Goal: Task Accomplishment & Management: Manage account settings

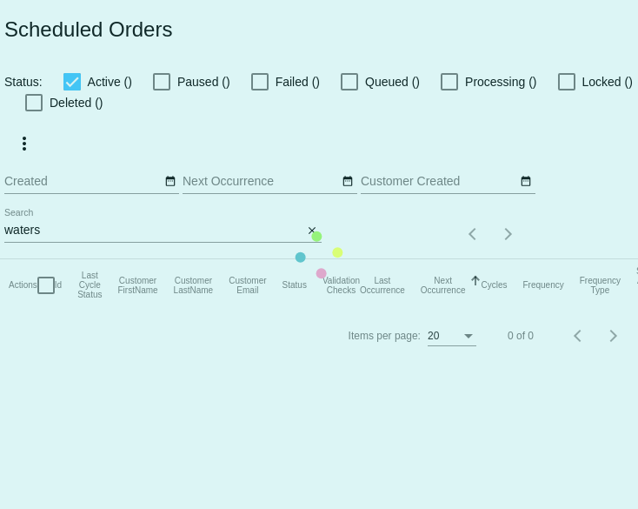
click at [85, 259] on mat-table "Actions Id Last Cycle Status Customer FirstName Customer LastName Customer Emai…" at bounding box center [378, 285] width 756 height 52
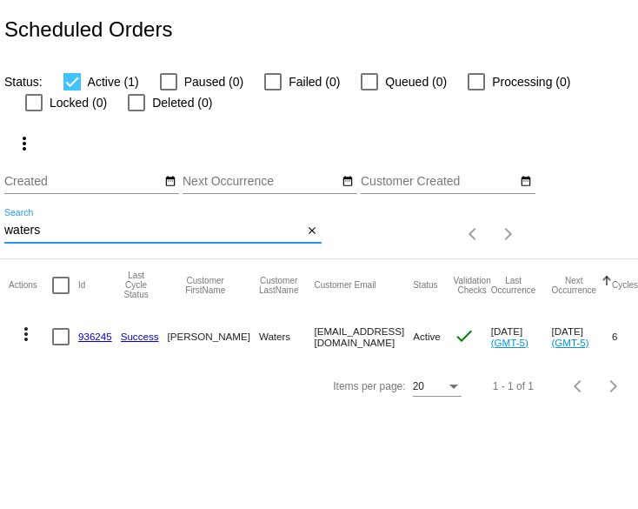
click at [70, 237] on input "waters" at bounding box center [153, 230] width 299 height 14
type input "[PERSON_NAME]"
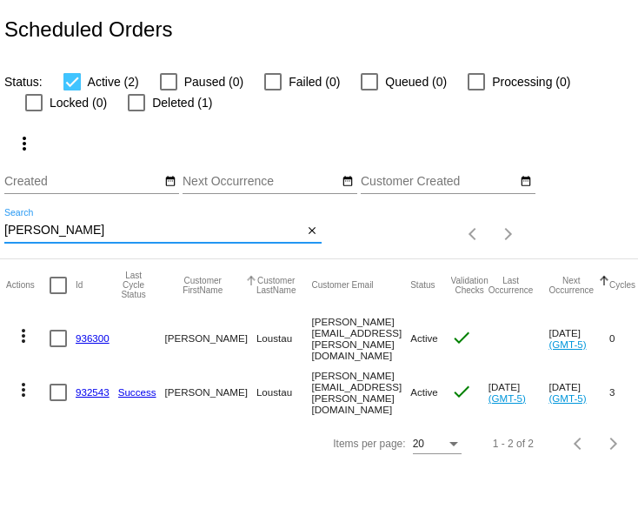
scroll to position [0, 1]
click at [99, 343] on link "936300" at bounding box center [94, 337] width 34 height 11
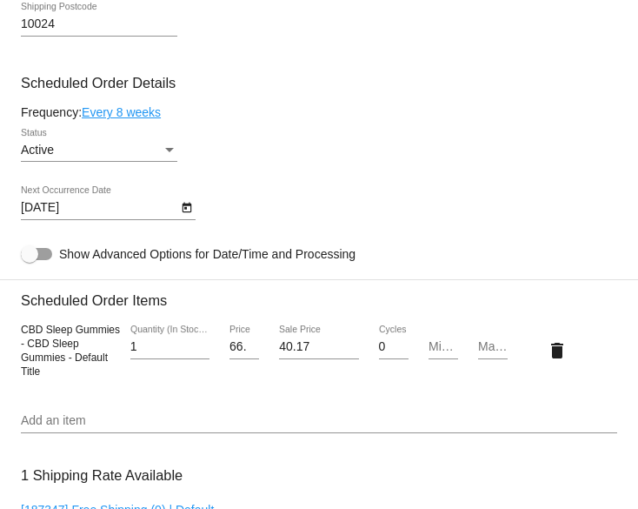
scroll to position [813, 0]
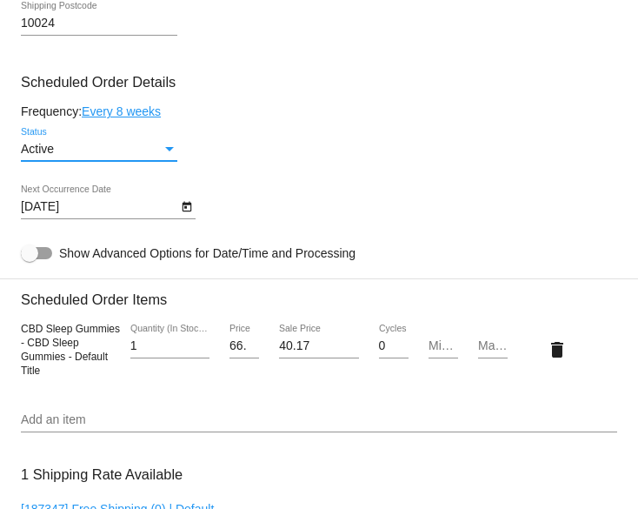
click at [170, 151] on div "Status" at bounding box center [169, 149] width 9 height 4
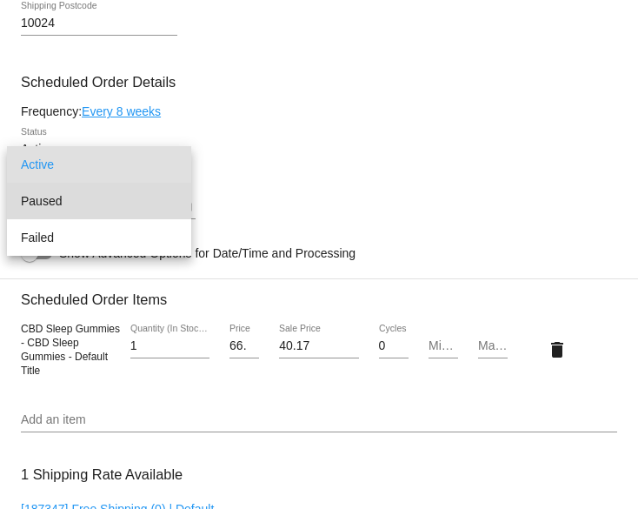
click at [138, 192] on span "Paused" at bounding box center [99, 201] width 156 height 37
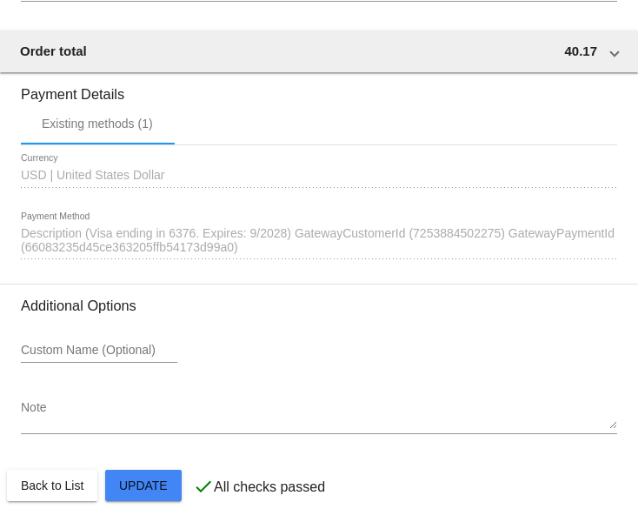
scroll to position [1518, 0]
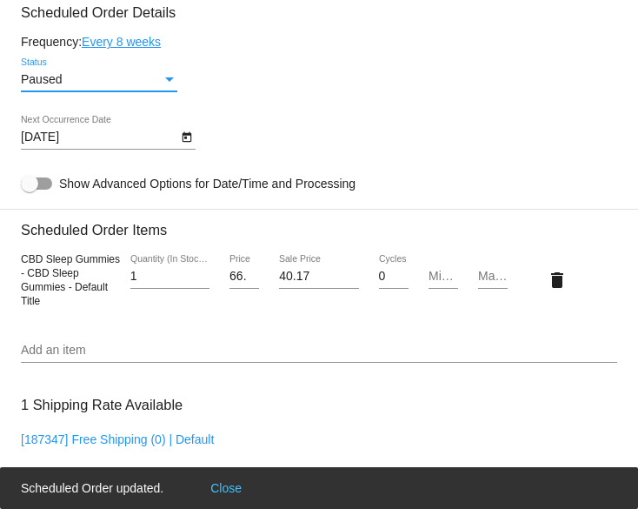
scroll to position [881, 0]
